Goal: Information Seeking & Learning: Learn about a topic

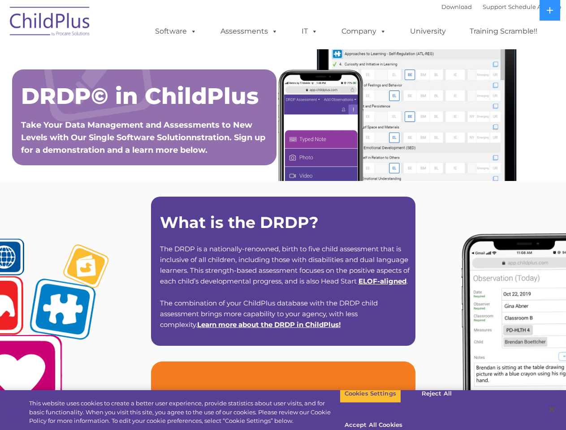
click at [283, 215] on strong "What is the DRDP?" at bounding box center [239, 222] width 159 height 19
click at [192, 31] on span at bounding box center [192, 31] width 10 height 9
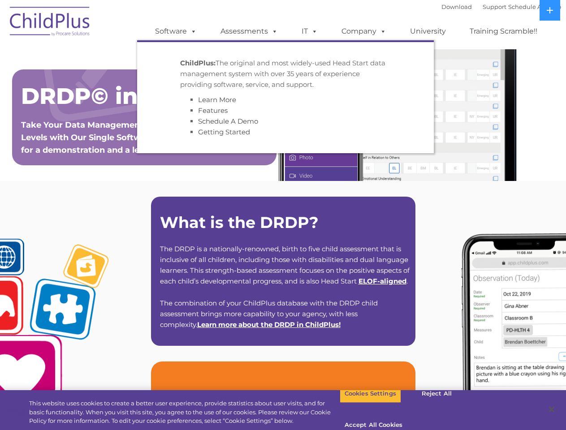
click at [273, 31] on span at bounding box center [273, 31] width 10 height 9
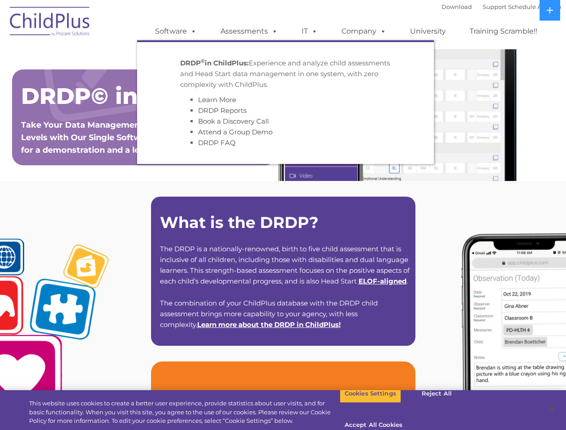
click at [310, 31] on span at bounding box center [313, 31] width 10 height 9
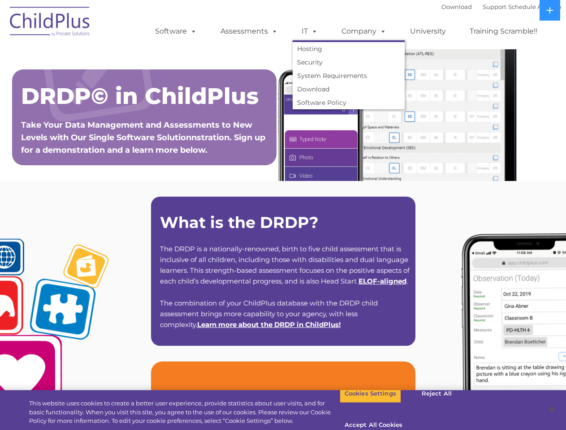
click at [313, 31] on span at bounding box center [313, 31] width 10 height 9
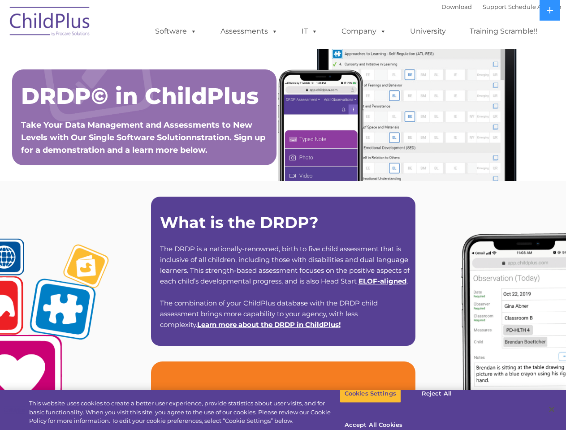
click at [364, 31] on link "Company" at bounding box center [364, 31] width 63 height 18
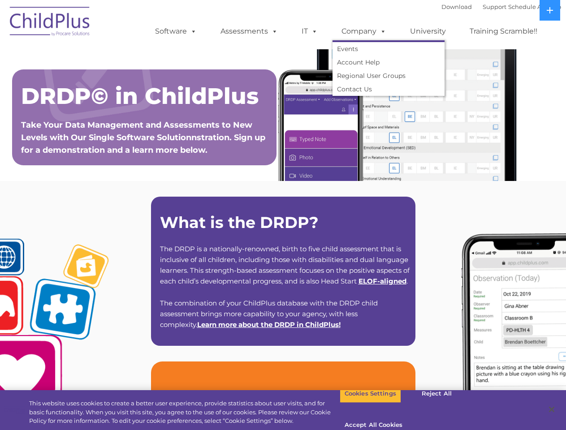
click at [381, 31] on span at bounding box center [382, 31] width 10 height 9
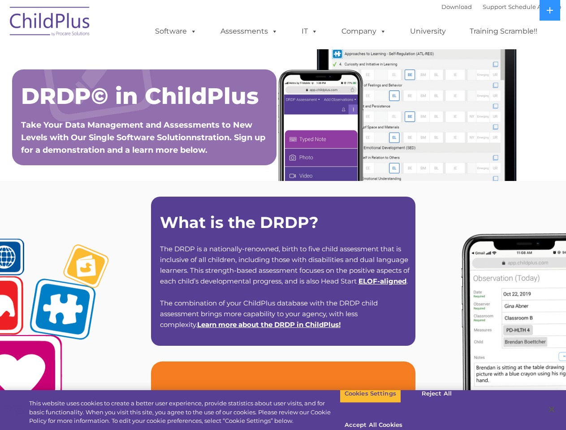
click at [550, 10] on icon at bounding box center [550, 10] width 6 height 6
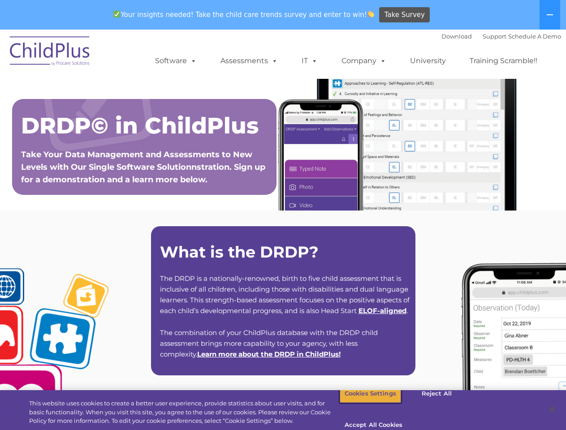
click at [364, 404] on button "Cookies Settings" at bounding box center [370, 394] width 61 height 19
